Goal: Find specific page/section: Find specific page/section

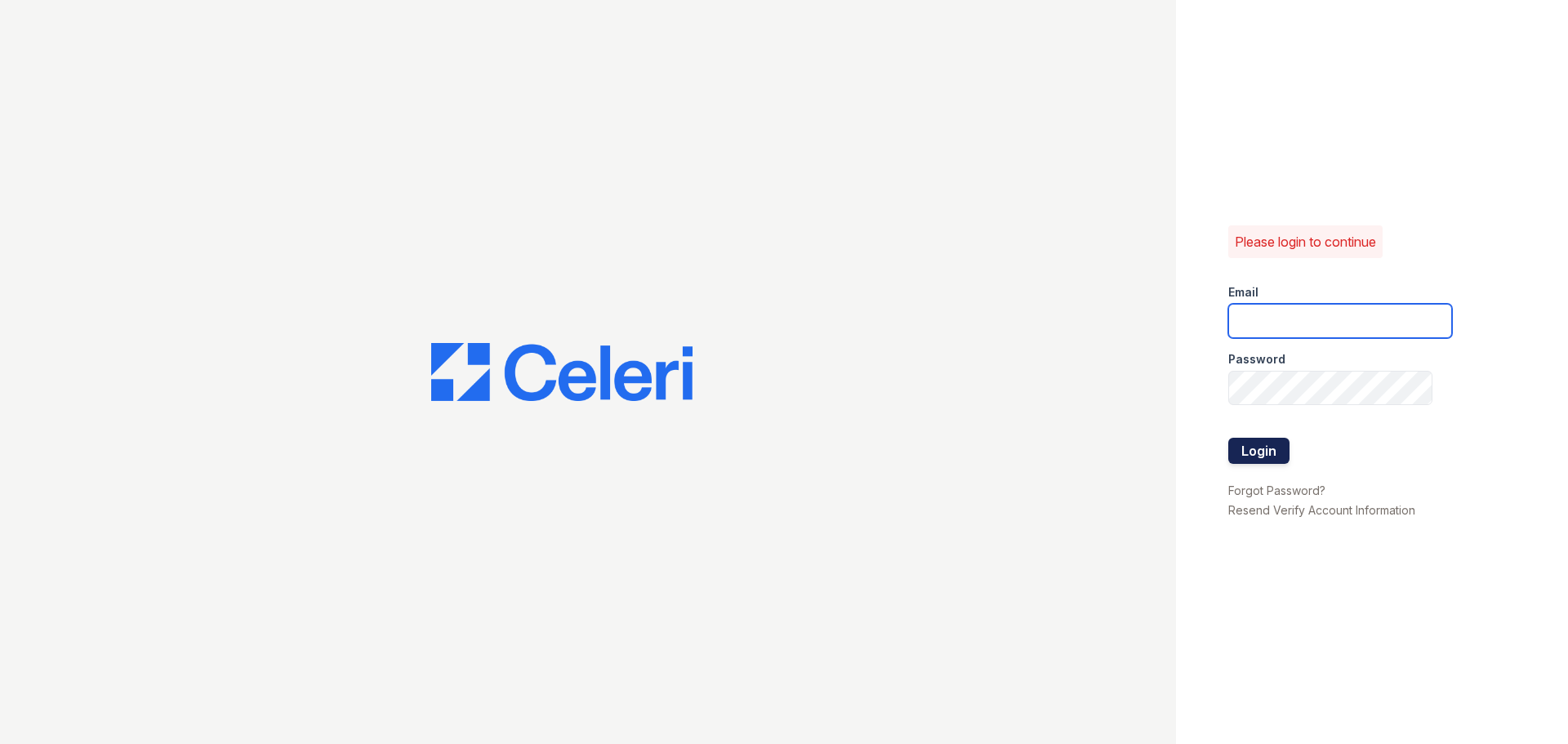
type input "aduran@trinity-pm.com"
click at [1250, 453] on button "Login" at bounding box center [1259, 451] width 61 height 26
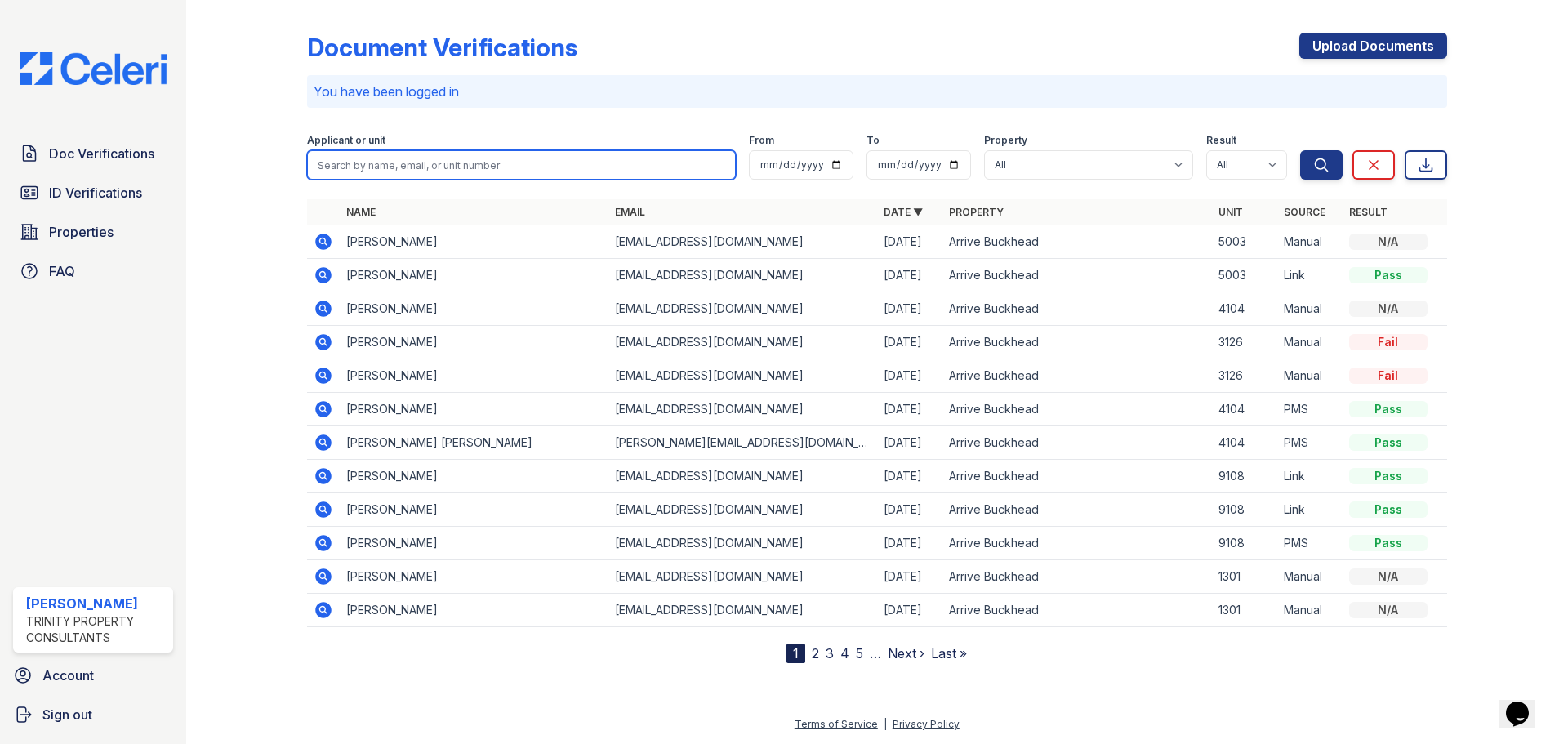
click at [514, 163] on input "search" at bounding box center [521, 164] width 429 height 30
type input "ryan"
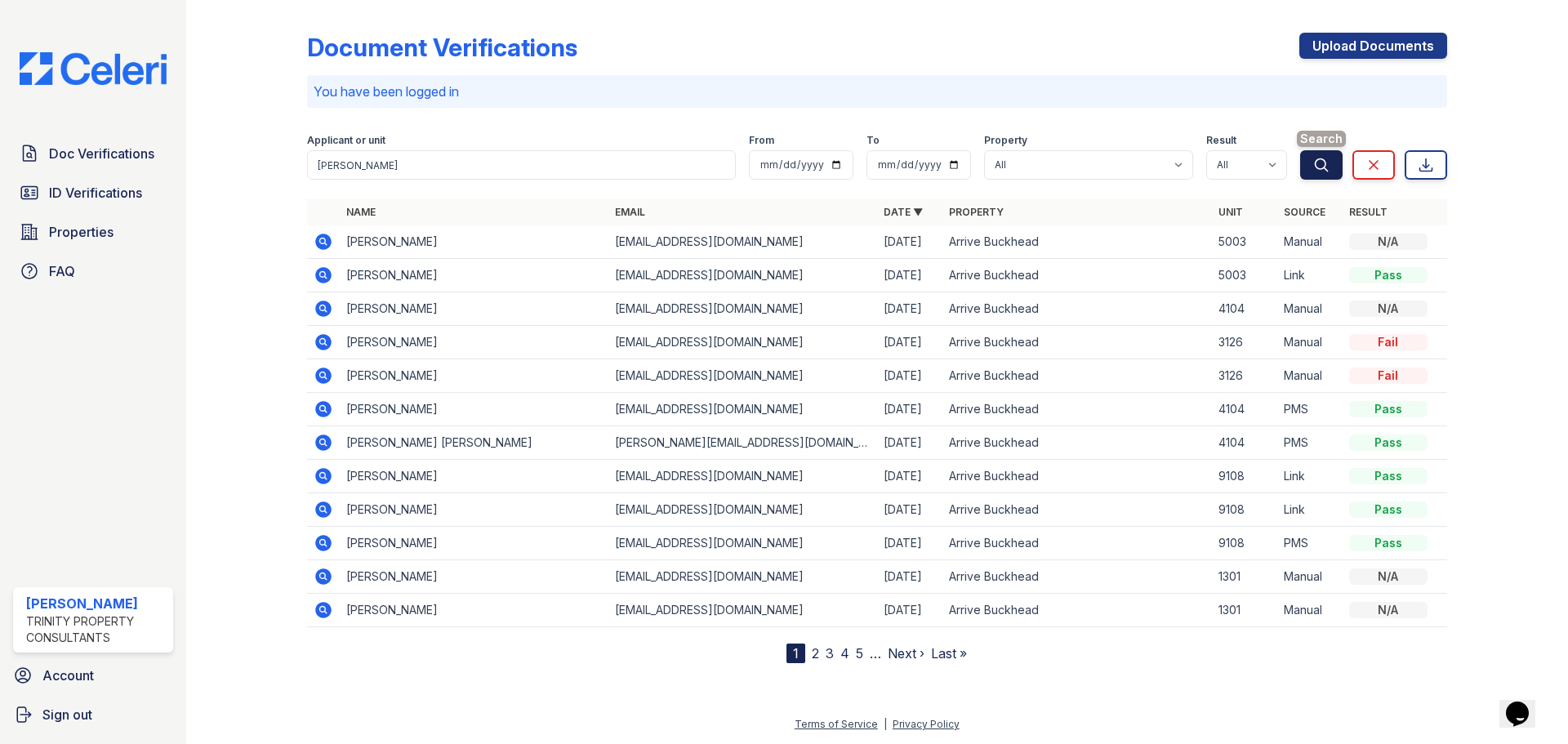
click at [1321, 156] on button "Search" at bounding box center [1321, 164] width 42 height 30
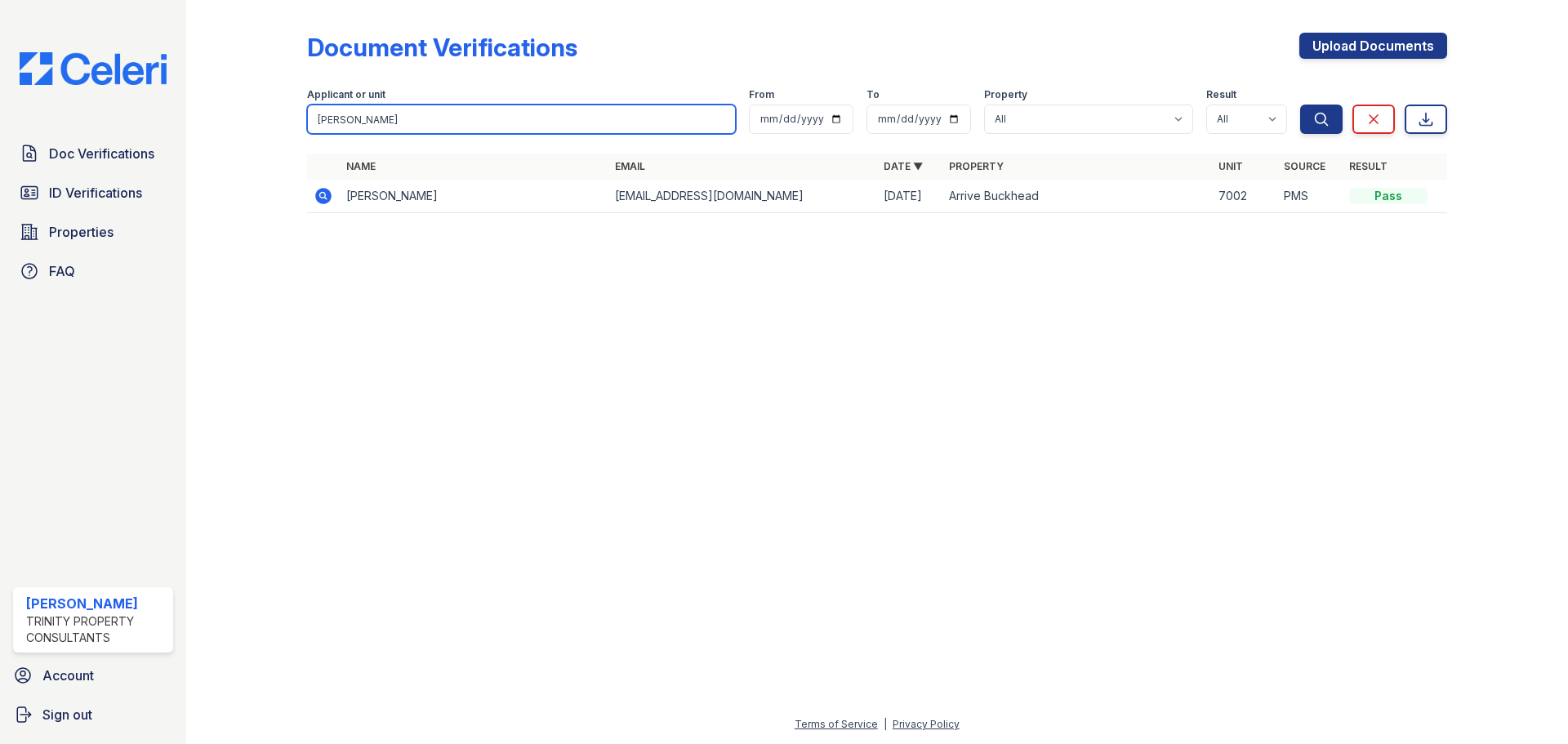
click at [723, 124] on input "ryan" at bounding box center [521, 119] width 429 height 30
click at [723, 115] on input "ryan" at bounding box center [521, 119] width 429 height 30
type input "r"
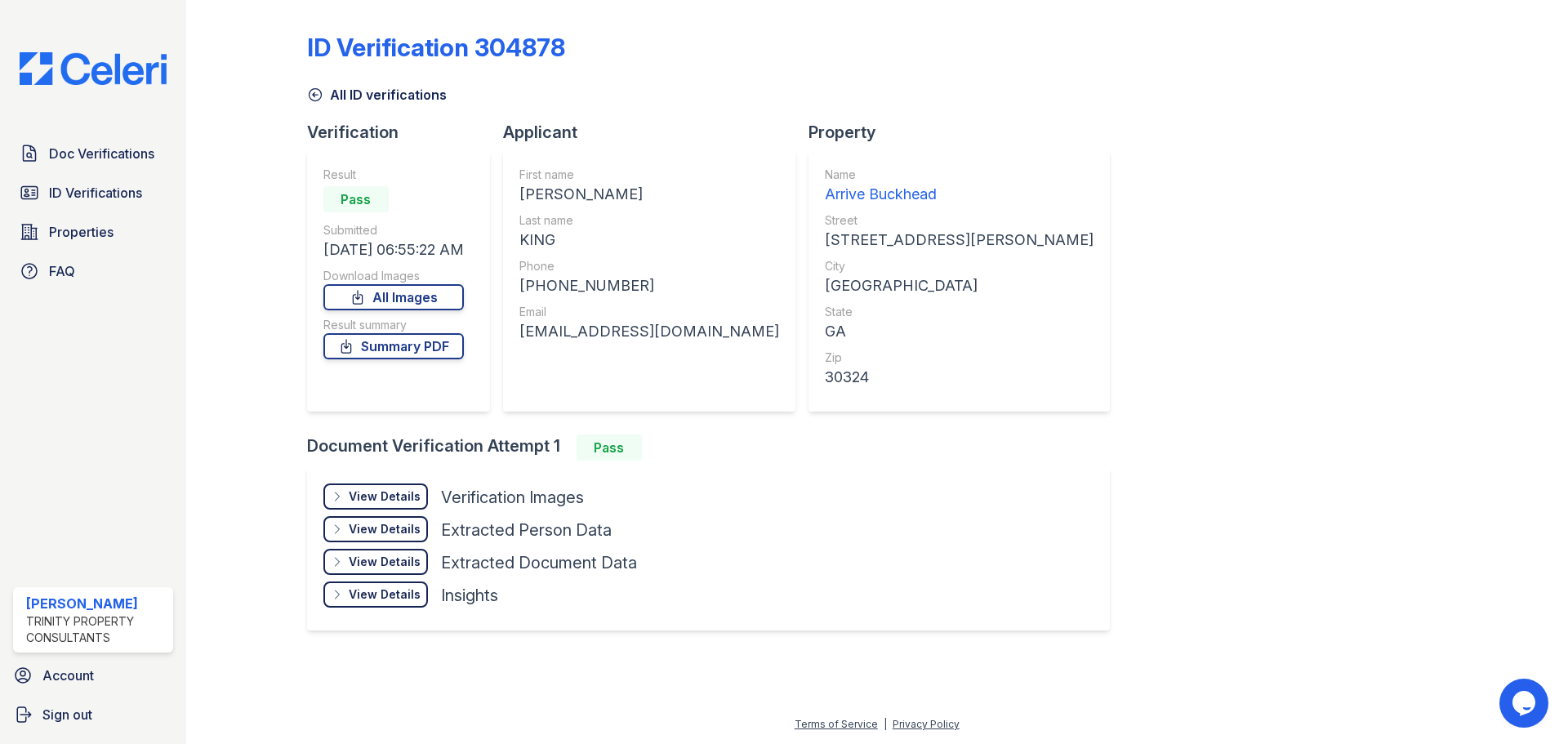
click at [317, 97] on icon at bounding box center [315, 95] width 16 height 16
